Goal: Check status

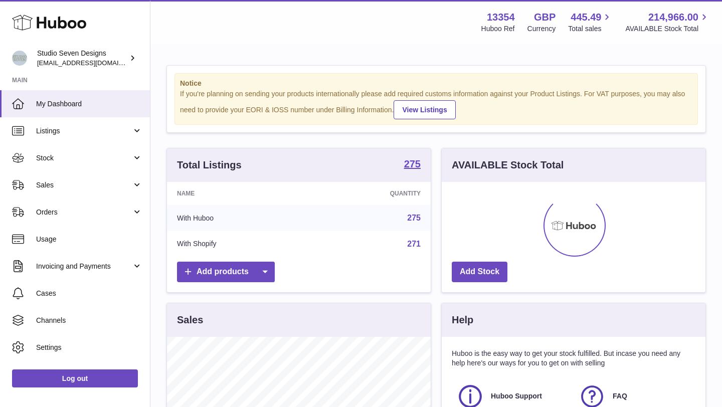
scroll to position [156, 264]
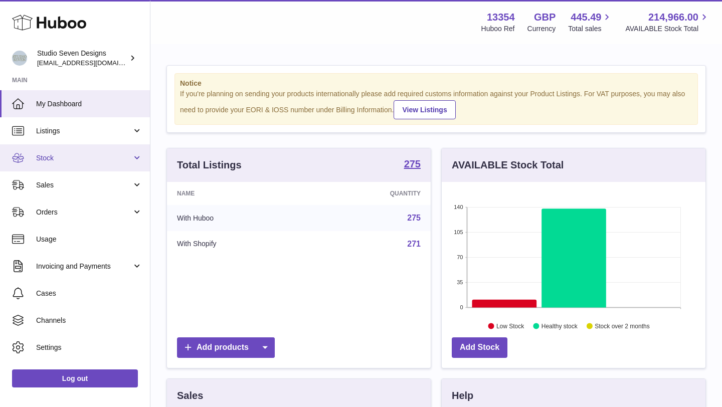
click at [127, 156] on span "Stock" at bounding box center [84, 158] width 96 height 10
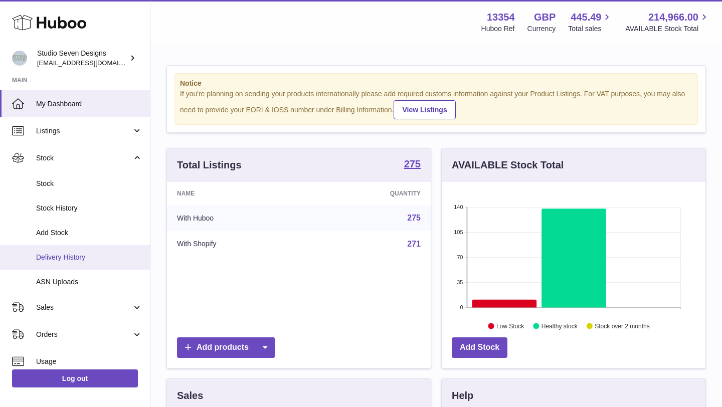
click at [99, 259] on span "Delivery History" at bounding box center [89, 258] width 106 height 10
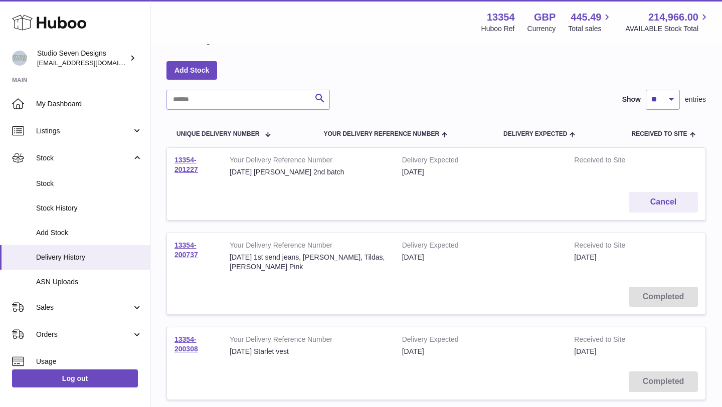
scroll to position [37, 0]
click at [178, 241] on link "13354-200737" at bounding box center [186, 249] width 24 height 18
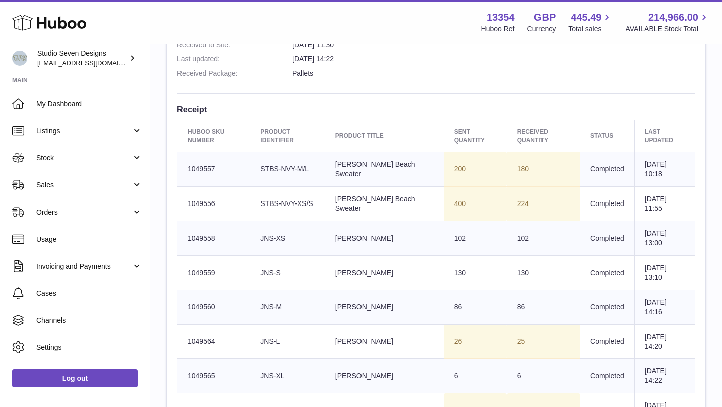
scroll to position [325, 0]
